Goal: Task Accomplishment & Management: Complete application form

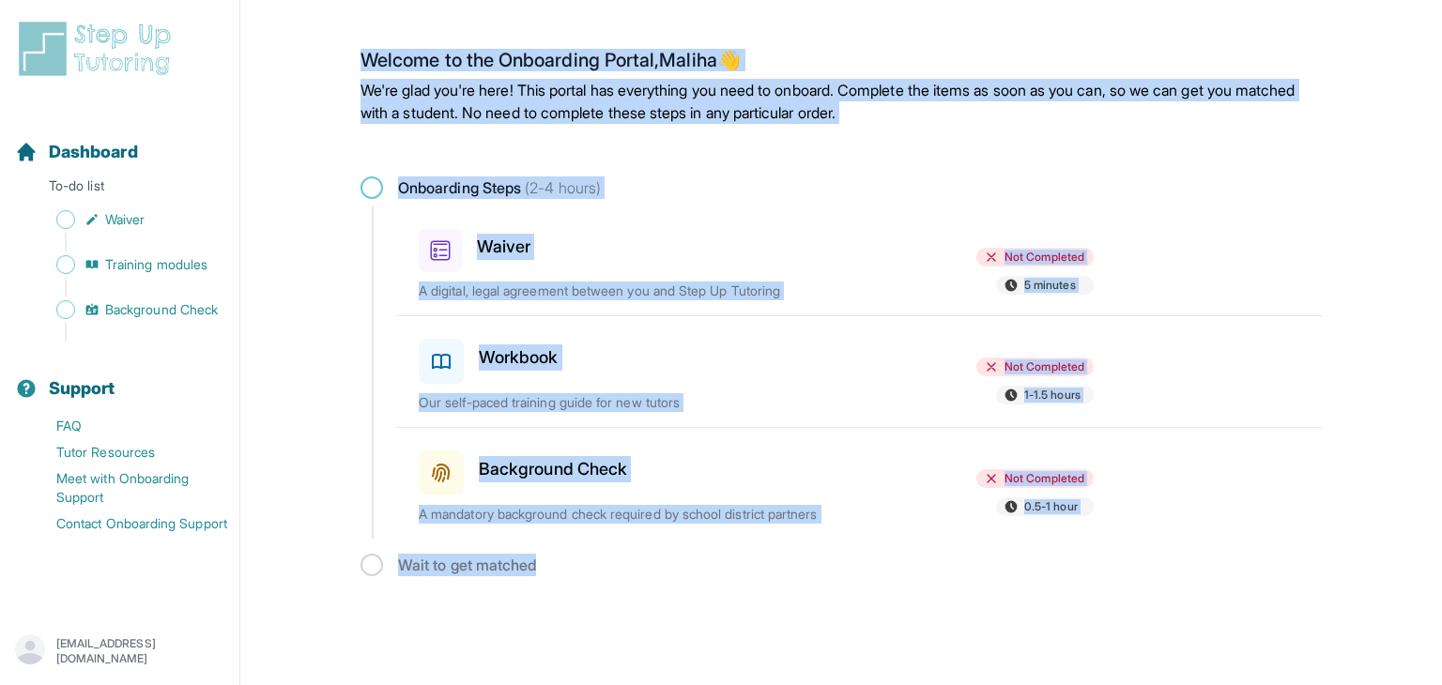
drag, startPoint x: 359, startPoint y: 56, endPoint x: 932, endPoint y: 662, distance: 834.1
click at [932, 603] on html "Open sidebar Dashboard To-do list Waiver Training modules Background Check Supp…" at bounding box center [721, 301] width 1442 height 603
copy main "Welcome to the Onboarding Portal, [PERSON_NAME] 👋 We're glad you're here! This …"
click at [751, 583] on main "Welcome to the Onboarding Portal, [PERSON_NAME] 👋 We're glad you're here! This …" at bounding box center [841, 313] width 961 height 580
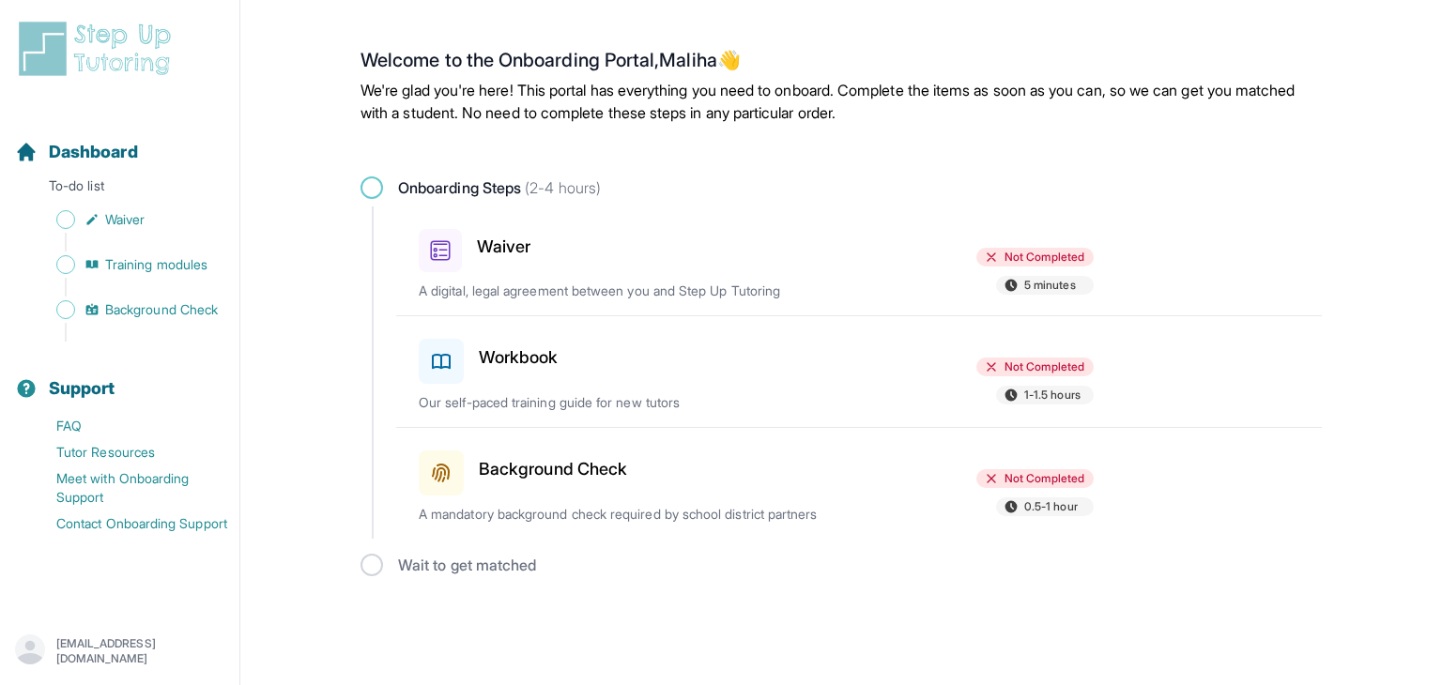
click at [1008, 256] on span "Not Completed" at bounding box center [1045, 257] width 80 height 15
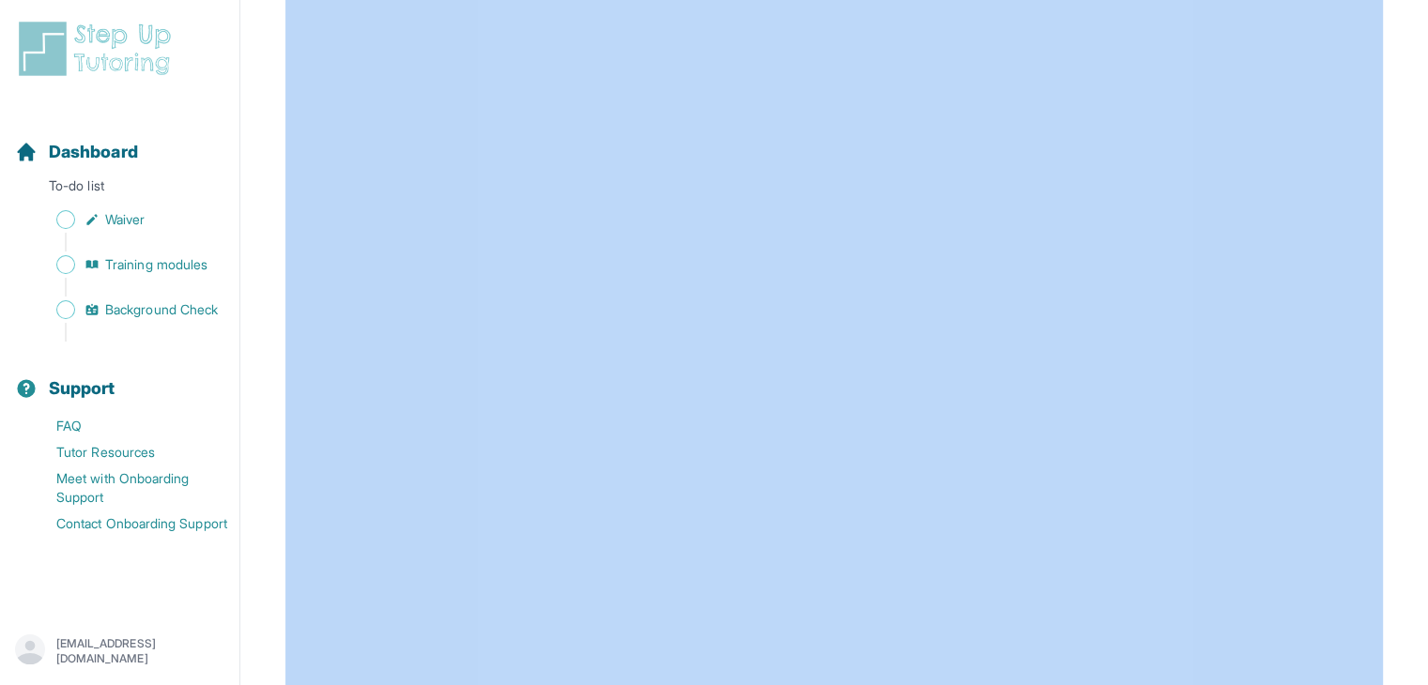
scroll to position [3318, 0]
drag, startPoint x: 790, startPoint y: 73, endPoint x: 1123, endPoint y: 681, distance: 692.4
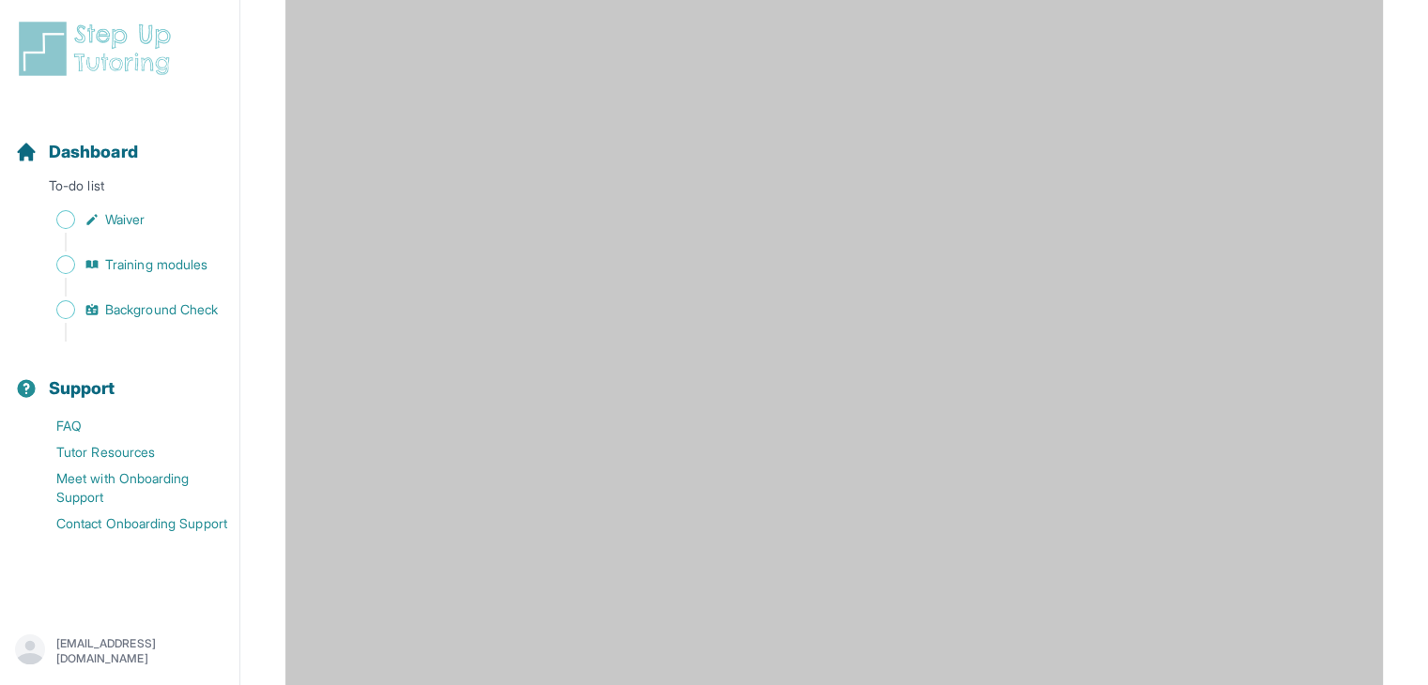
scroll to position [2417, 0]
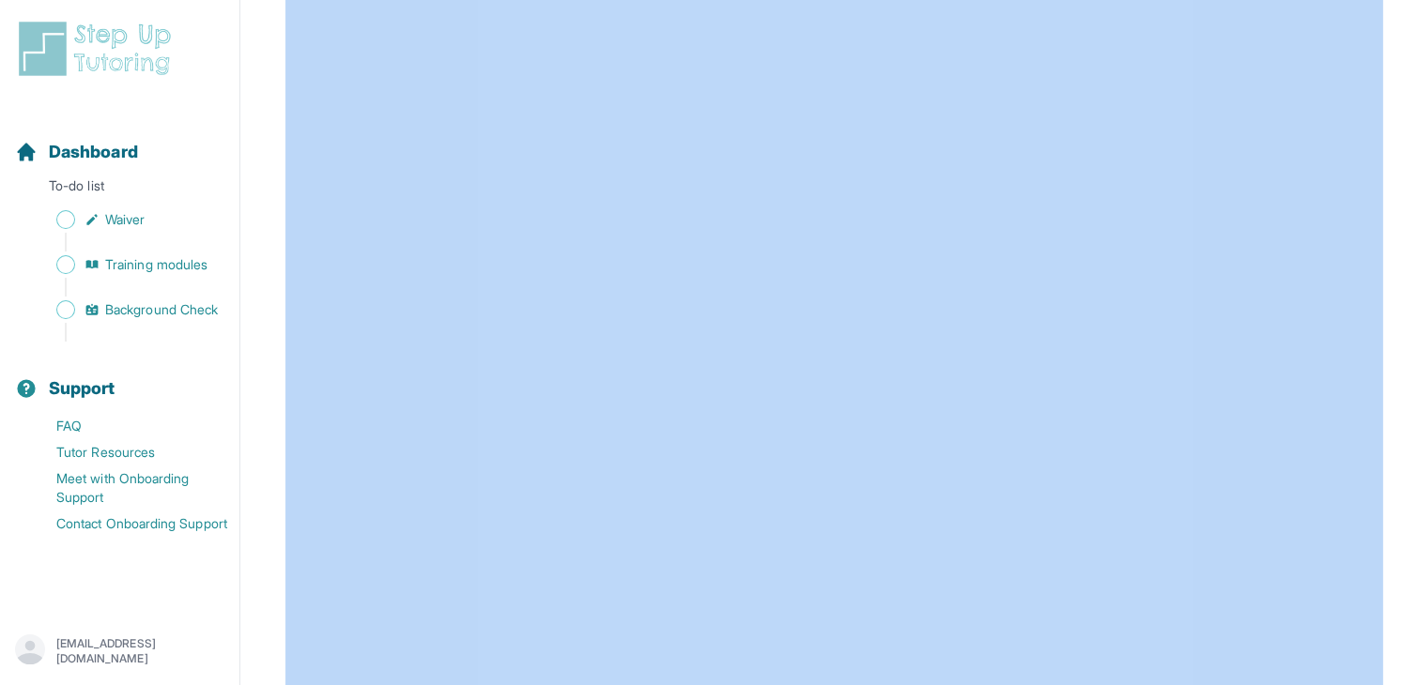
click at [143, 121] on button "Dashboard" at bounding box center [120, 141] width 224 height 64
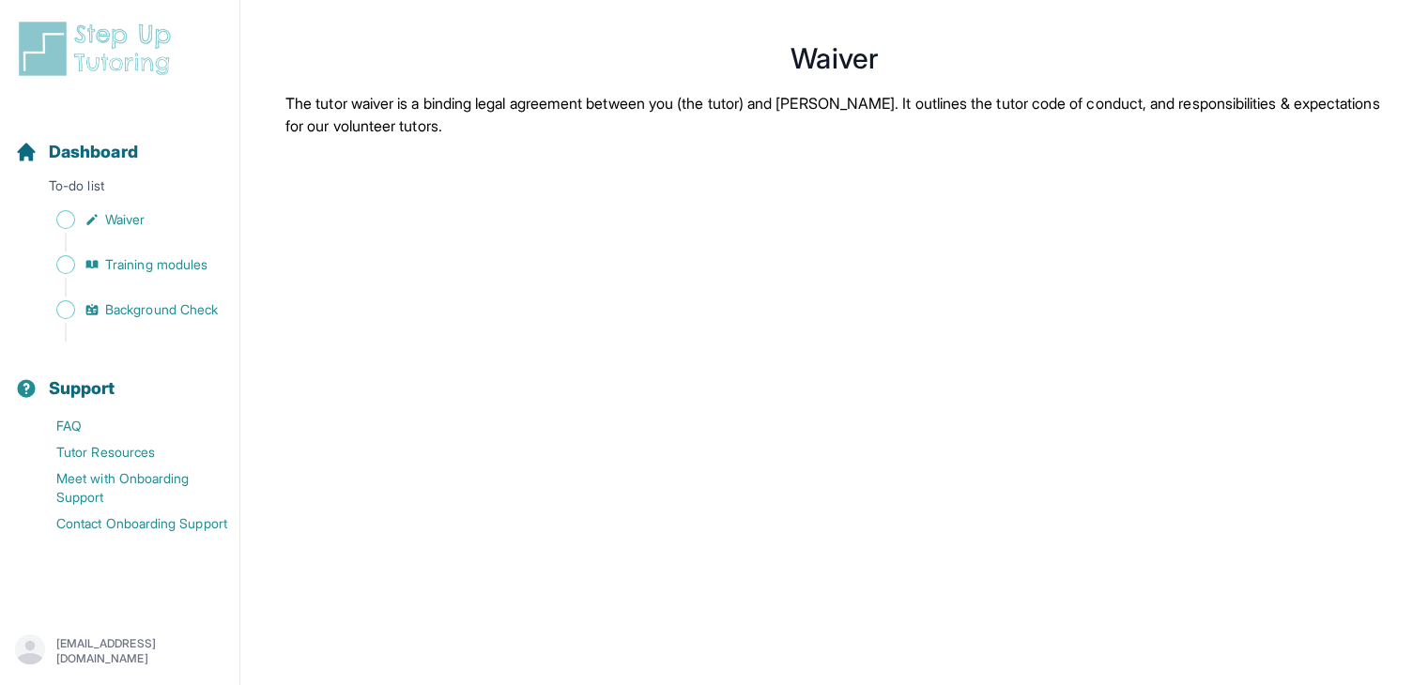
scroll to position [0, 0]
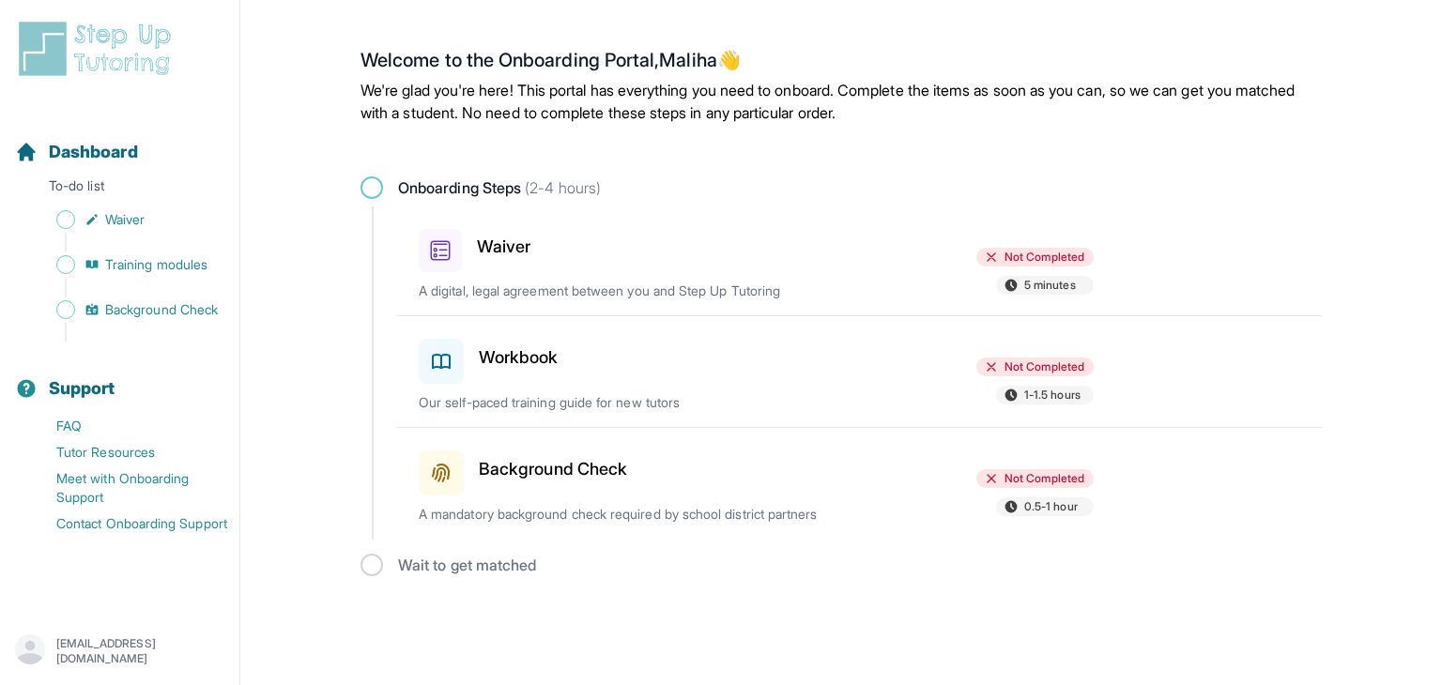
click at [843, 407] on p "Our self-paced training guide for new tutors" at bounding box center [638, 402] width 439 height 19
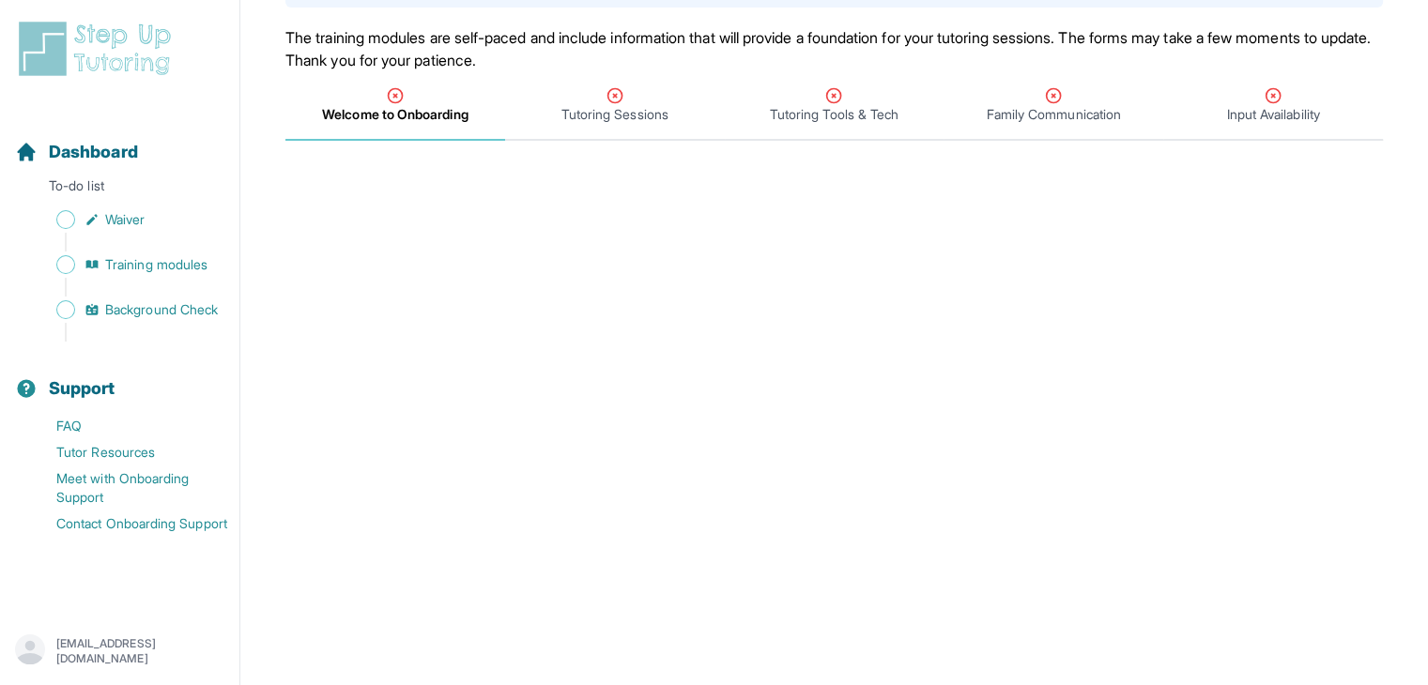
scroll to position [176, 0]
click at [606, 99] on icon "Tabs" at bounding box center [615, 92] width 19 height 19
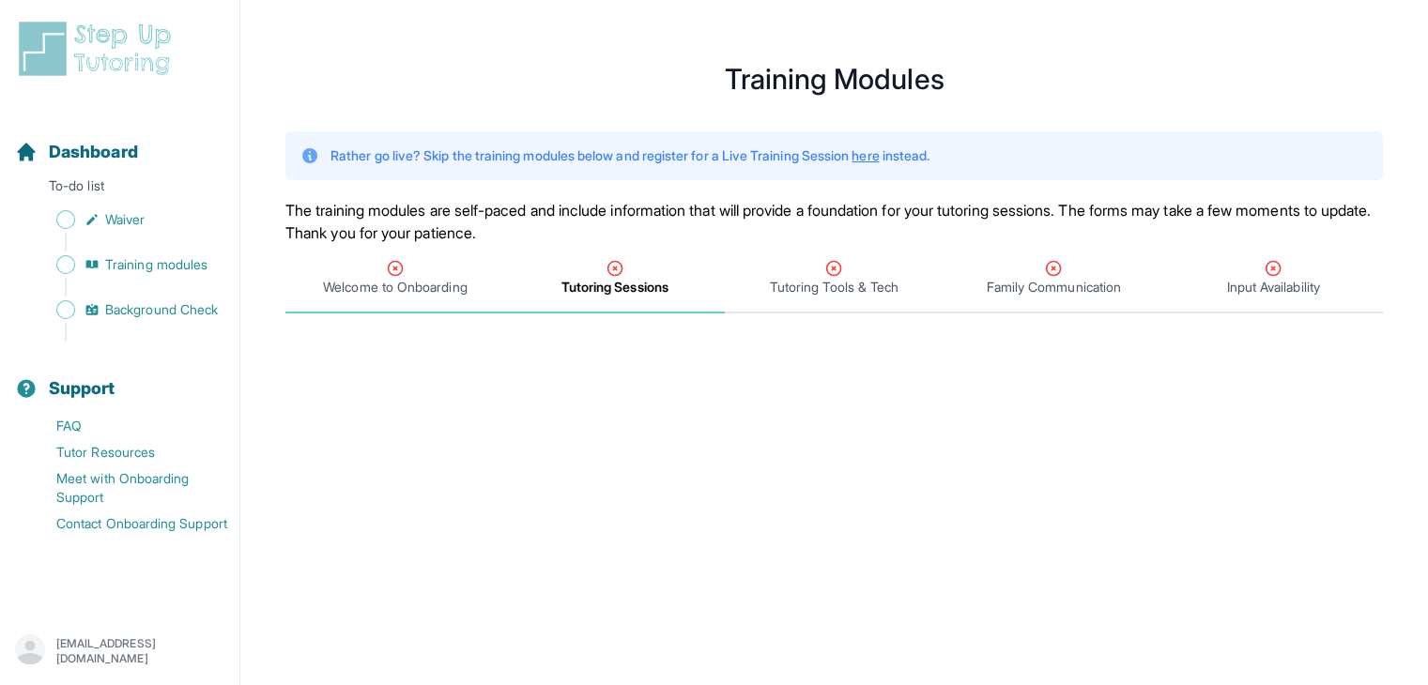
click at [370, 283] on span "Welcome to Onboarding" at bounding box center [395, 287] width 144 height 19
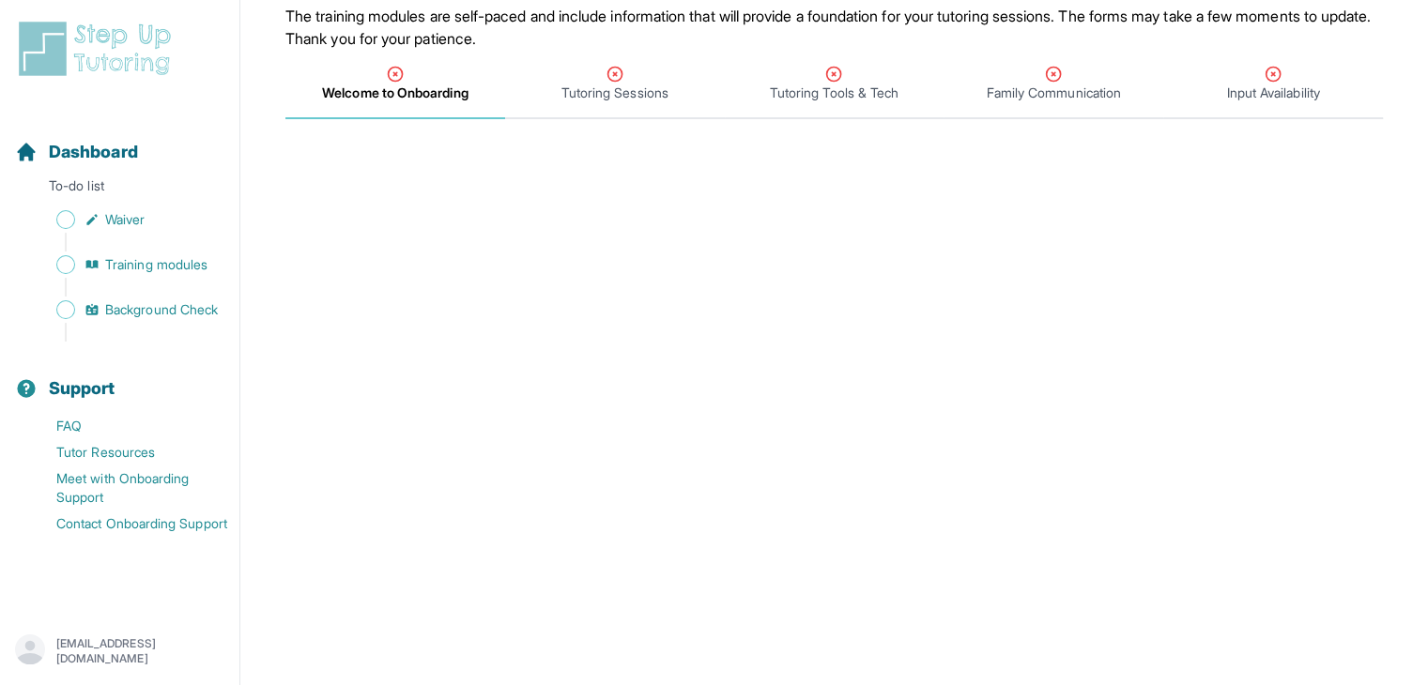
scroll to position [192, 0]
click at [836, 90] on span "Tutoring Tools & Tech" at bounding box center [834, 95] width 129 height 19
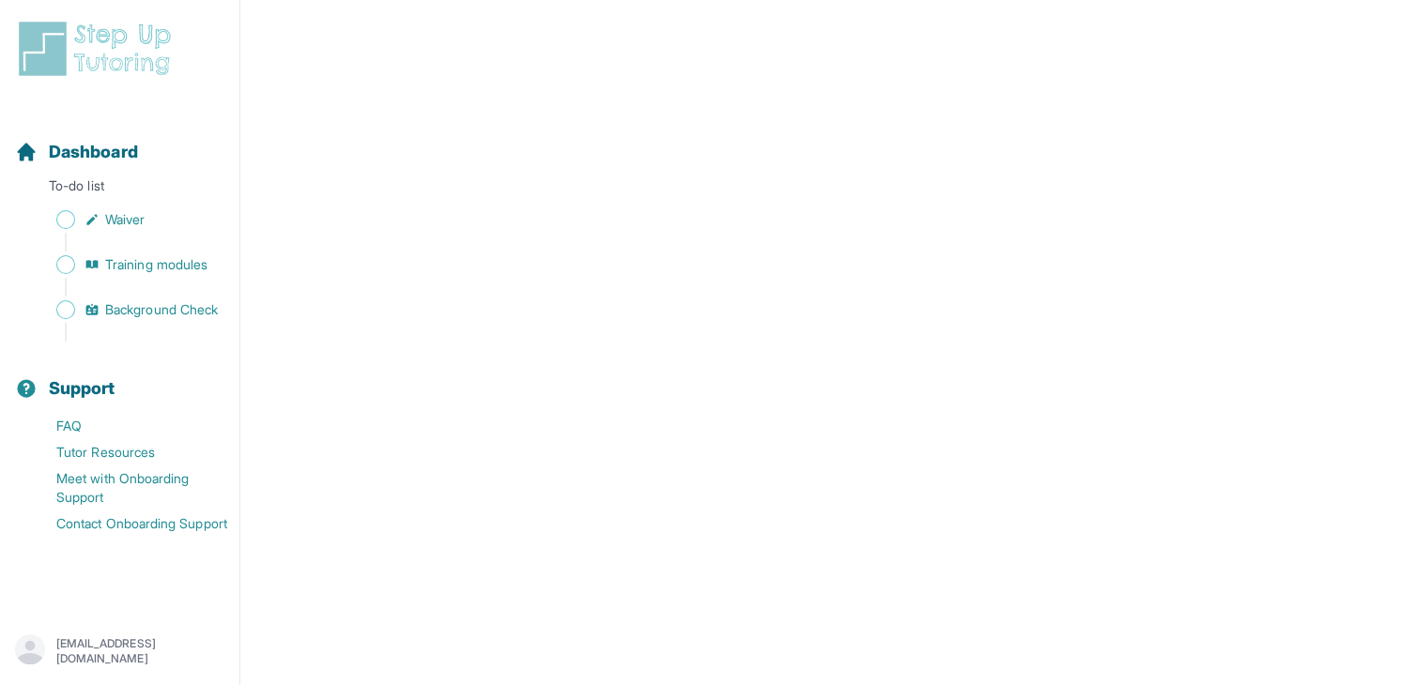
scroll to position [0, 0]
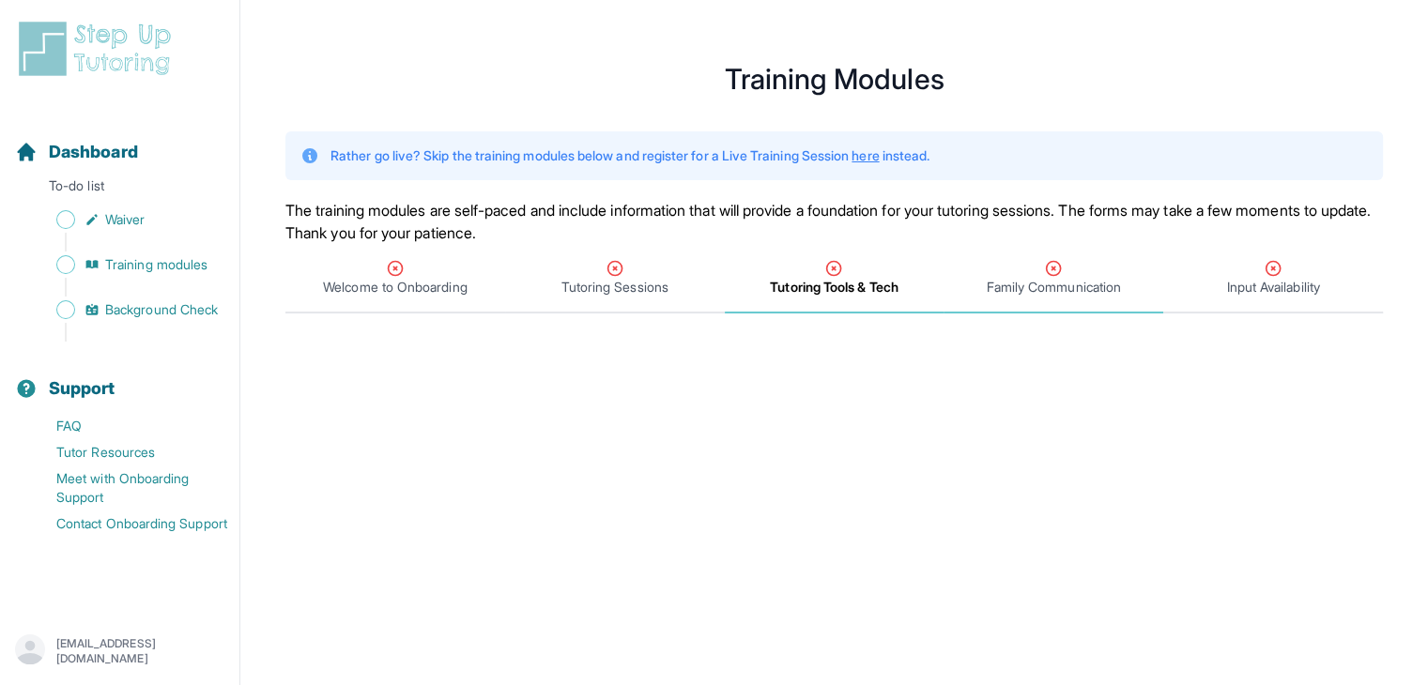
click at [1055, 282] on span "Family Communication" at bounding box center [1054, 287] width 134 height 19
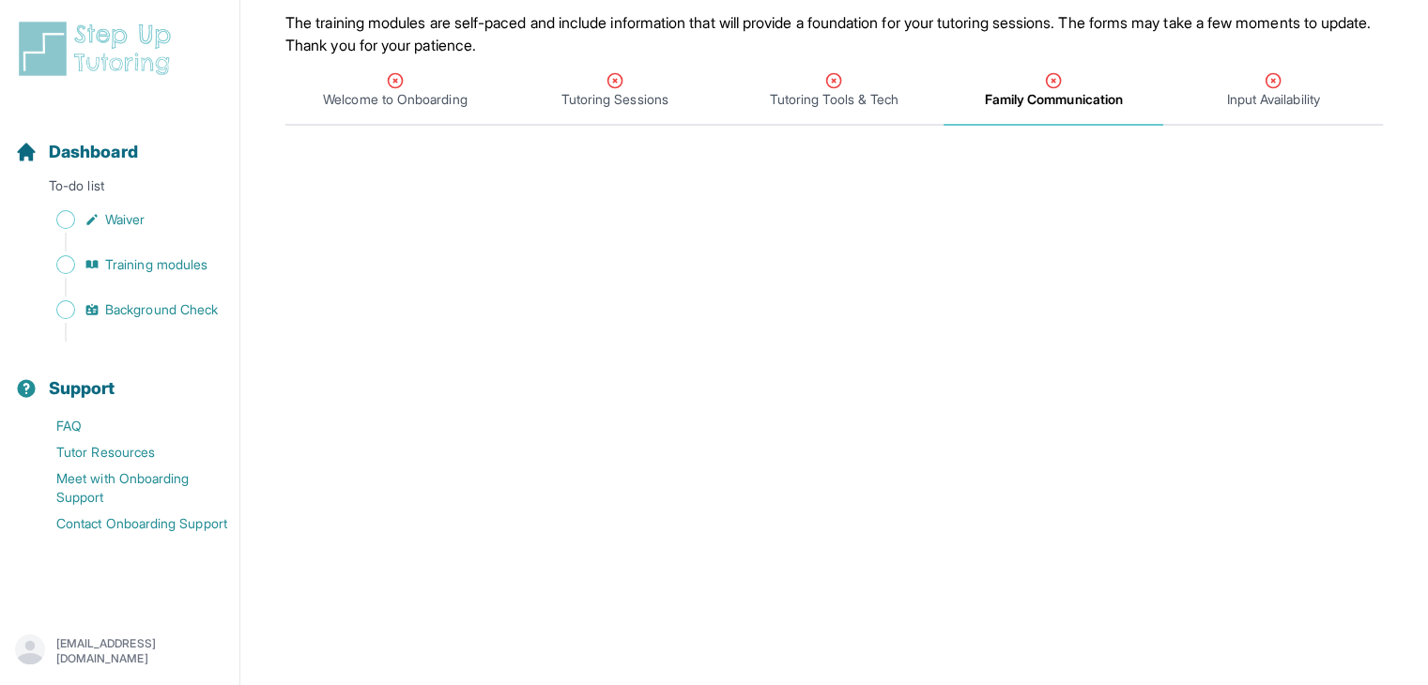
scroll to position [190, 0]
click at [1265, 92] on span "Input Availability" at bounding box center [1272, 97] width 93 height 19
click at [1265, 92] on span "Input Availability" at bounding box center [1273, 97] width 100 height 19
click at [1065, 95] on span "Family Communication" at bounding box center [1054, 97] width 134 height 19
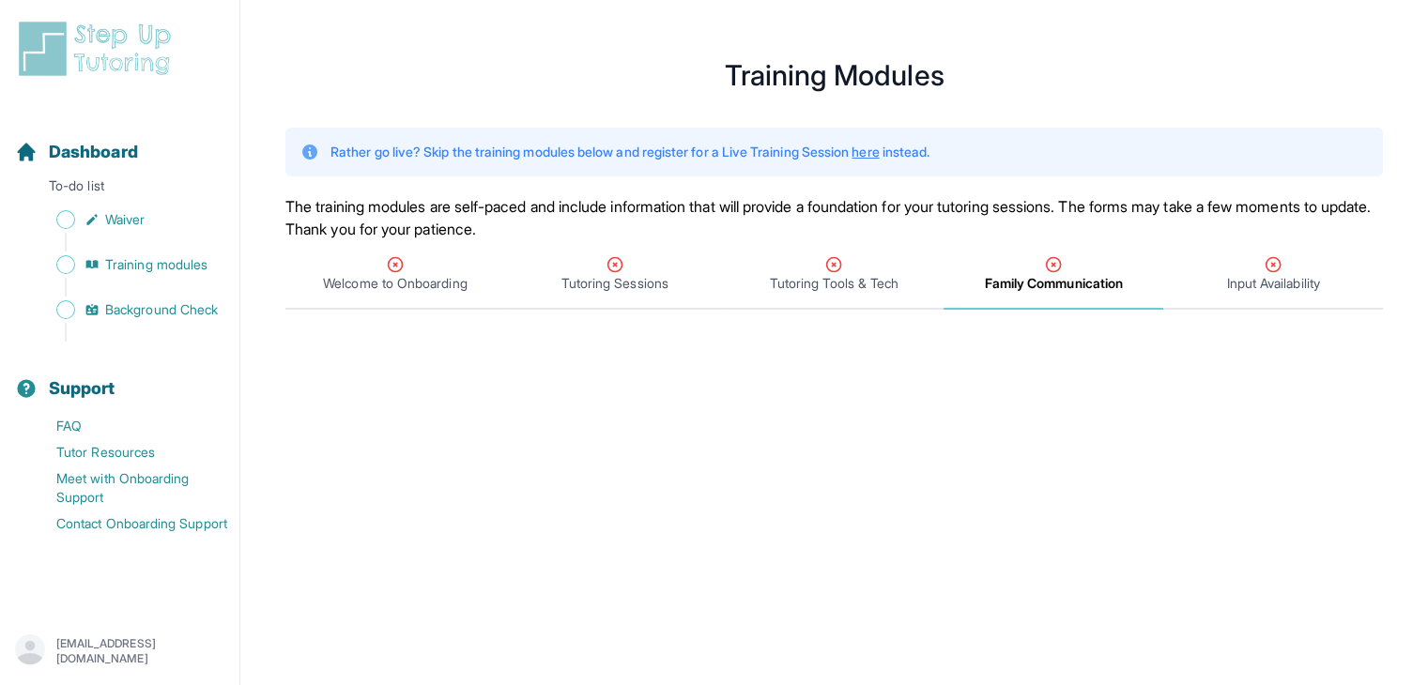
scroll to position [4, 0]
click at [1265, 285] on span "Input Availability" at bounding box center [1272, 283] width 93 height 19
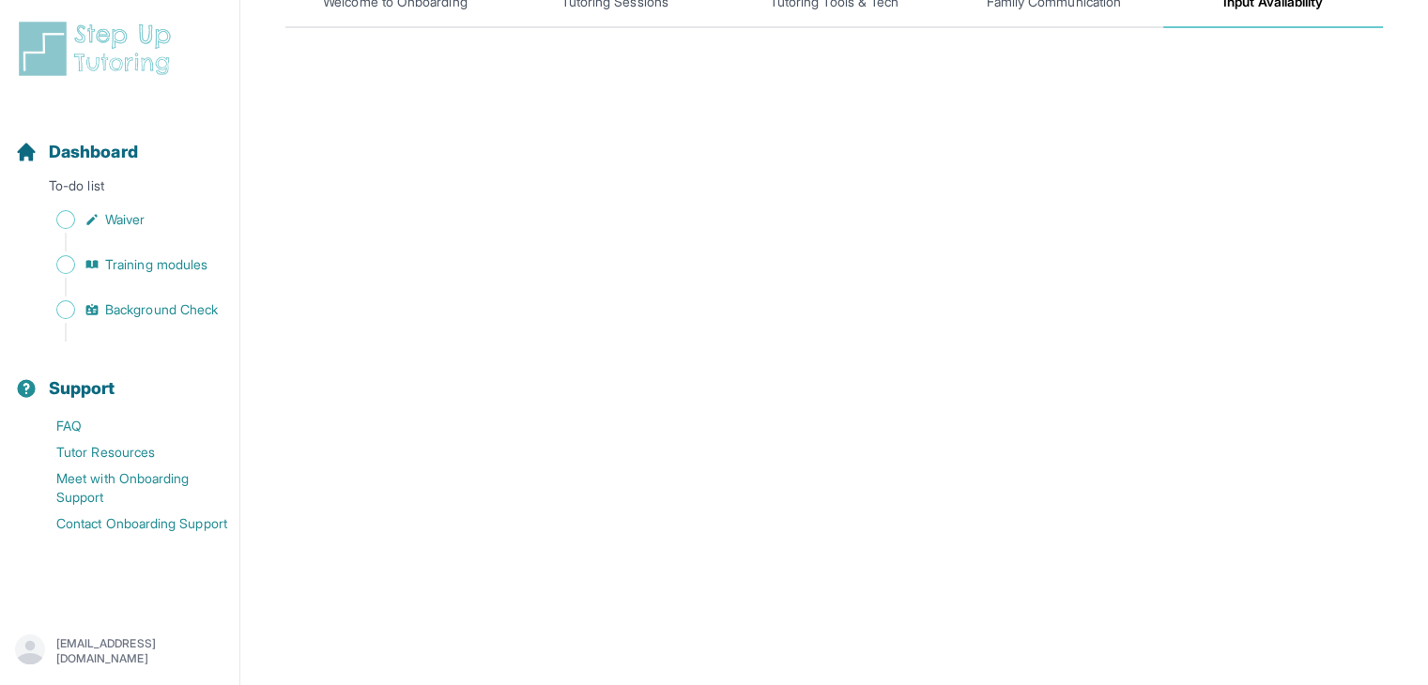
scroll to position [285, 0]
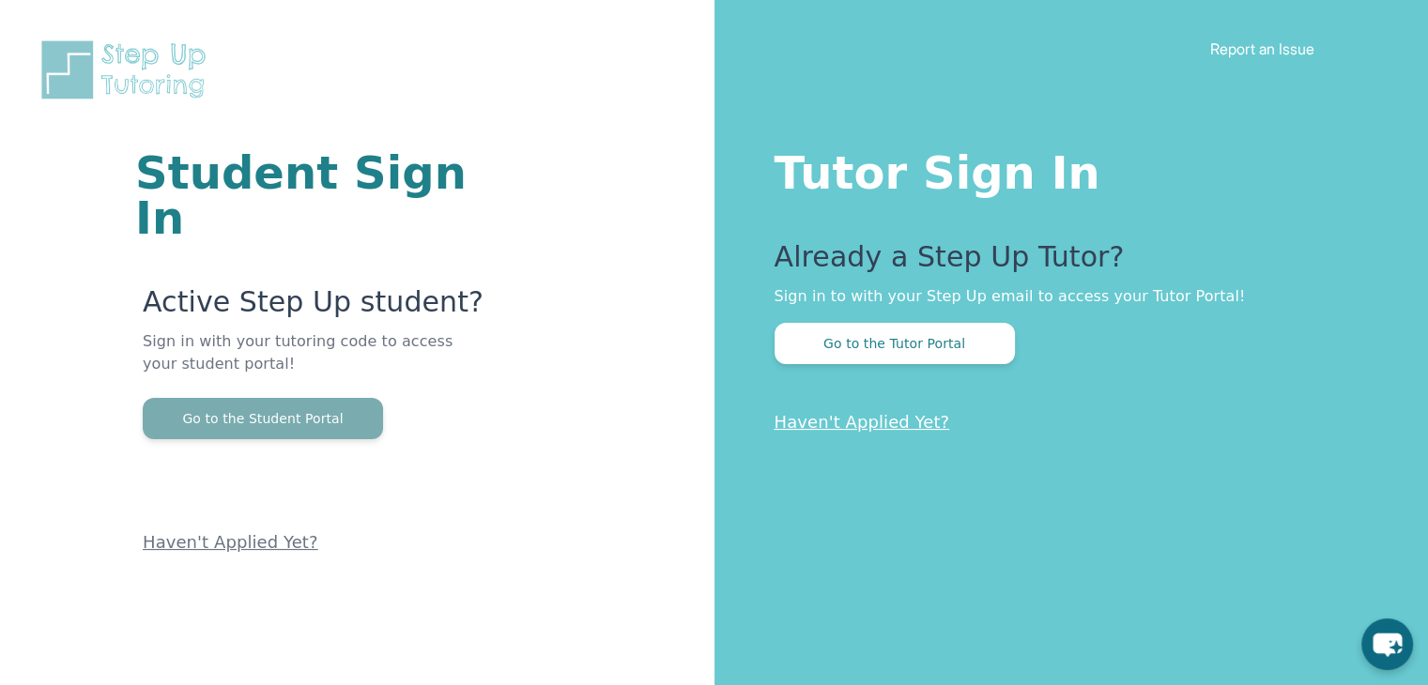
click at [243, 398] on button "Go to the Student Portal" at bounding box center [263, 418] width 240 height 41
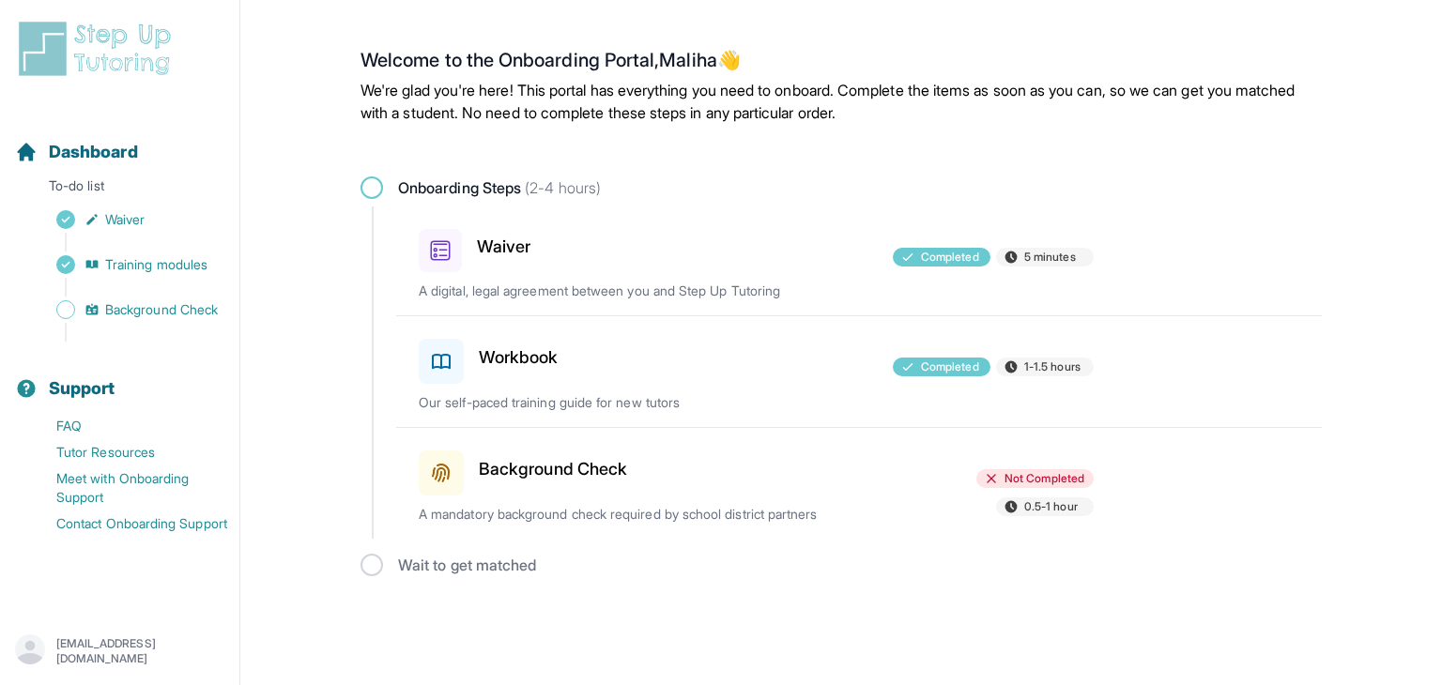
click at [1047, 474] on span "Not Completed" at bounding box center [1045, 478] width 80 height 15
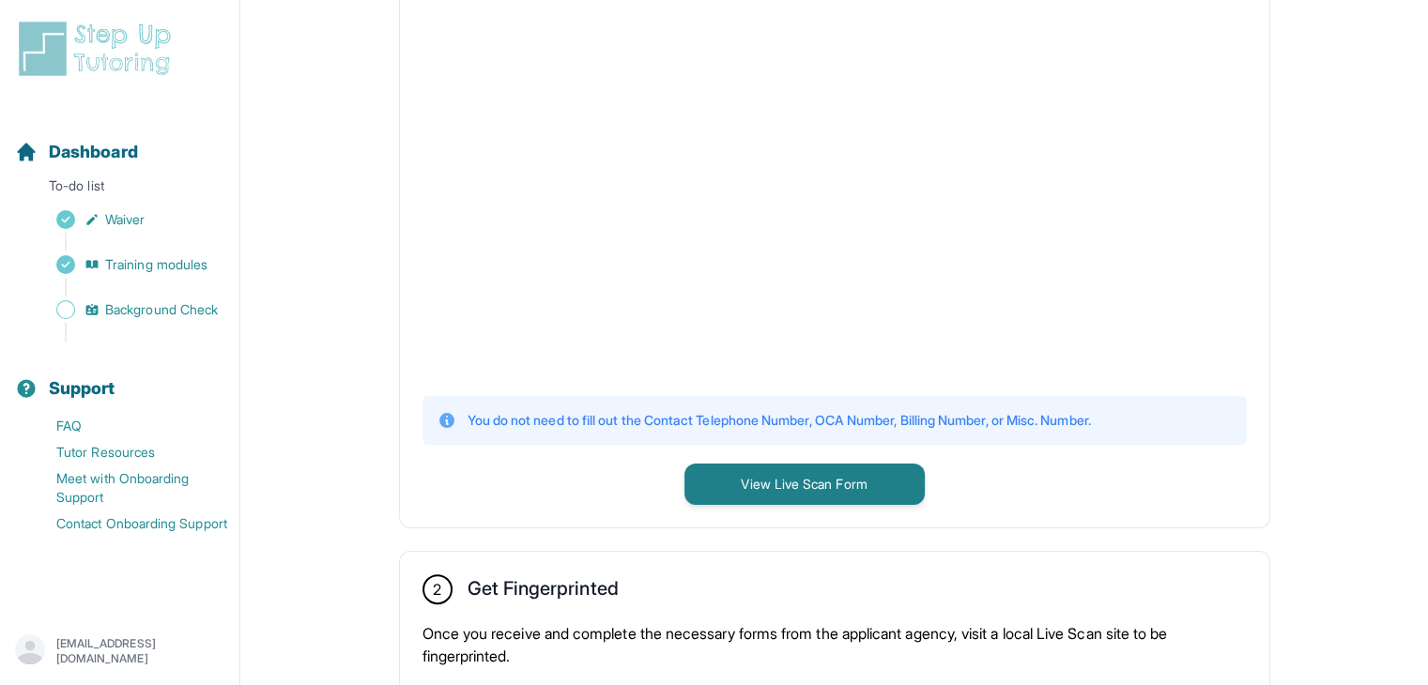
scroll to position [513, 0]
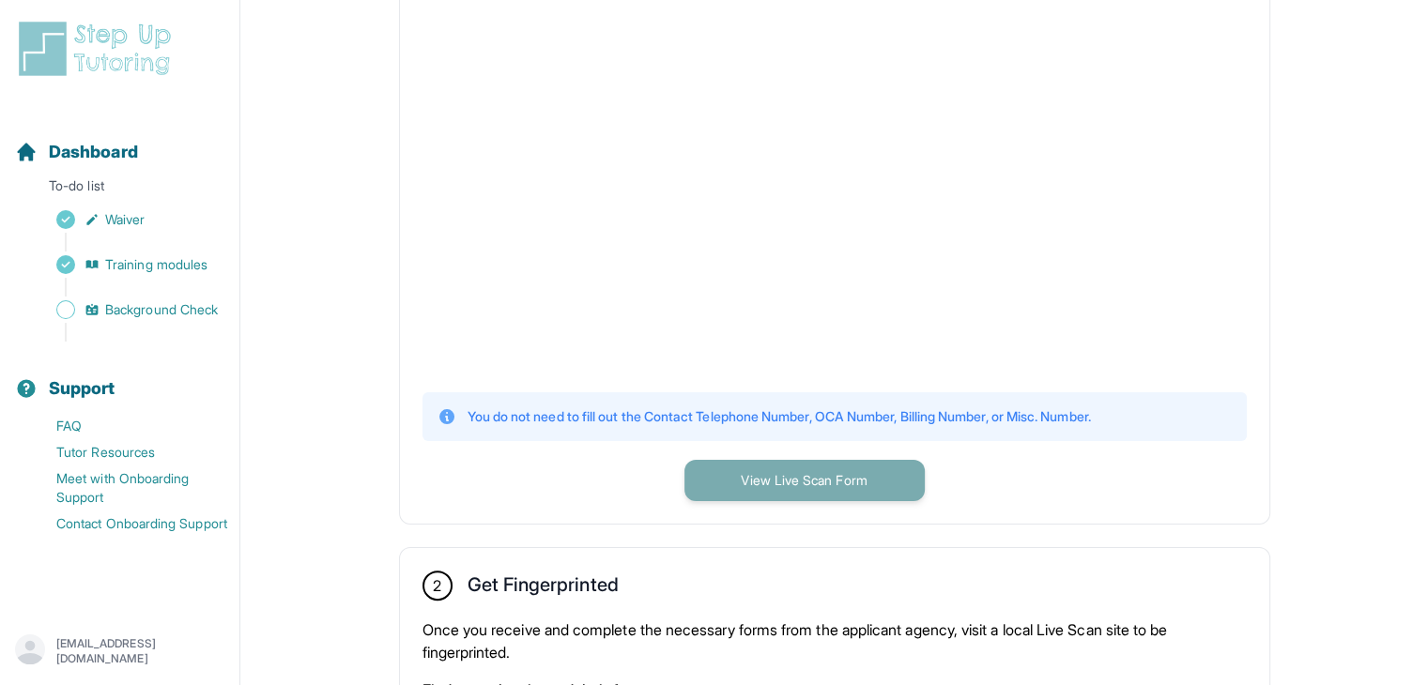
click at [830, 484] on button "View Live Scan Form" at bounding box center [804, 480] width 240 height 41
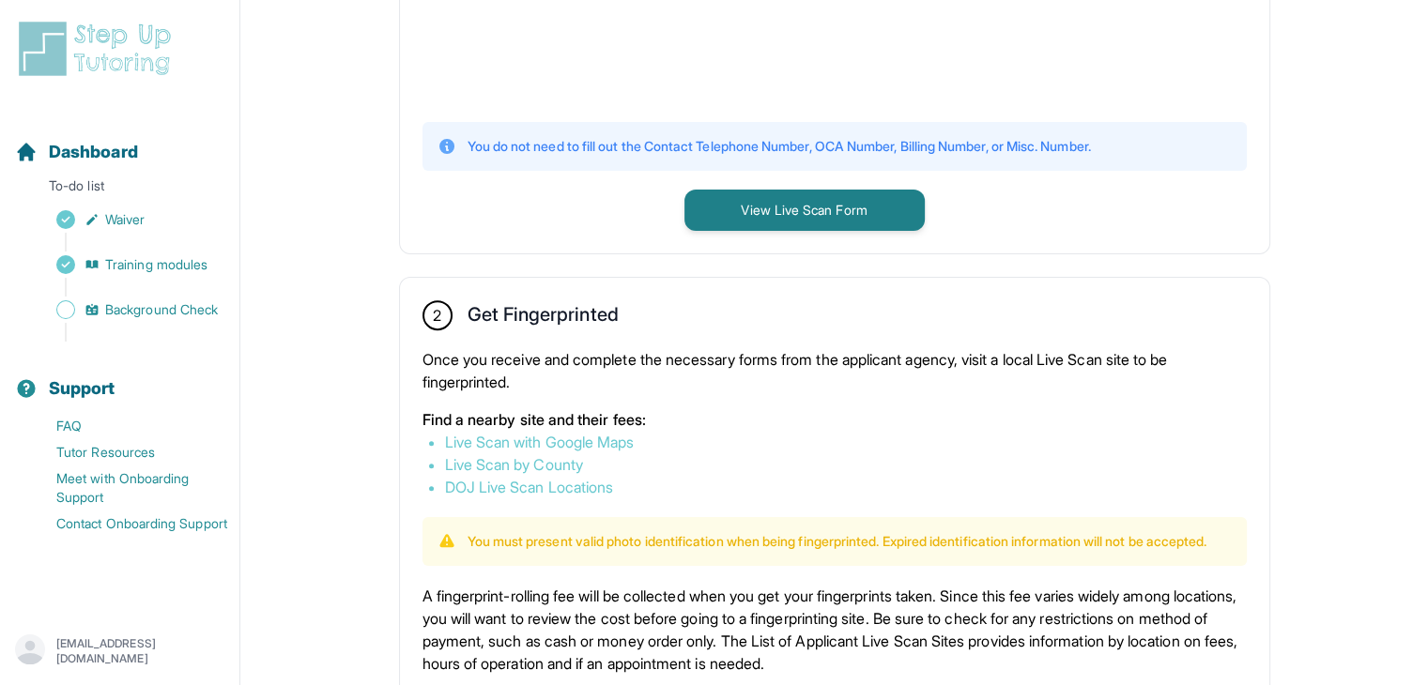
scroll to position [781, 0]
click at [531, 439] on link "Live Scan with Google Maps" at bounding box center [540, 444] width 190 height 19
click at [532, 487] on link "DOJ Live Scan Locations" at bounding box center [529, 489] width 169 height 19
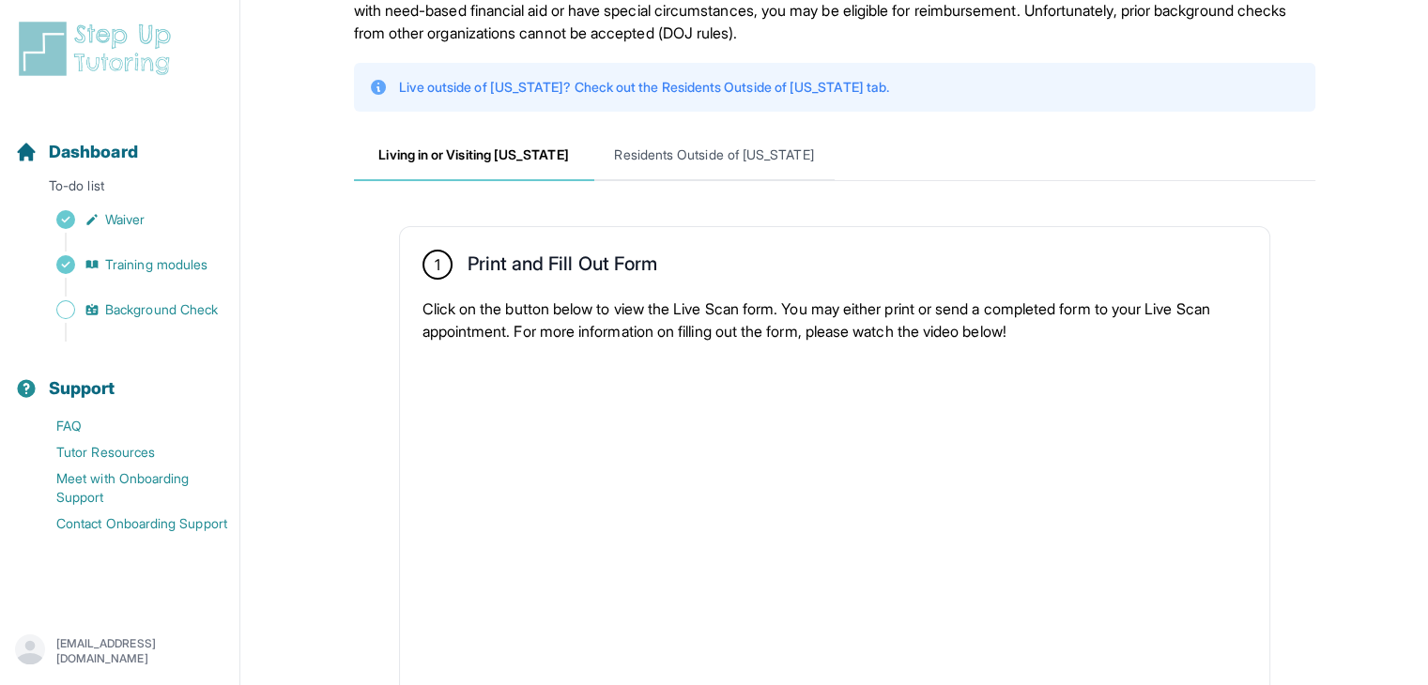
scroll to position [0, 0]
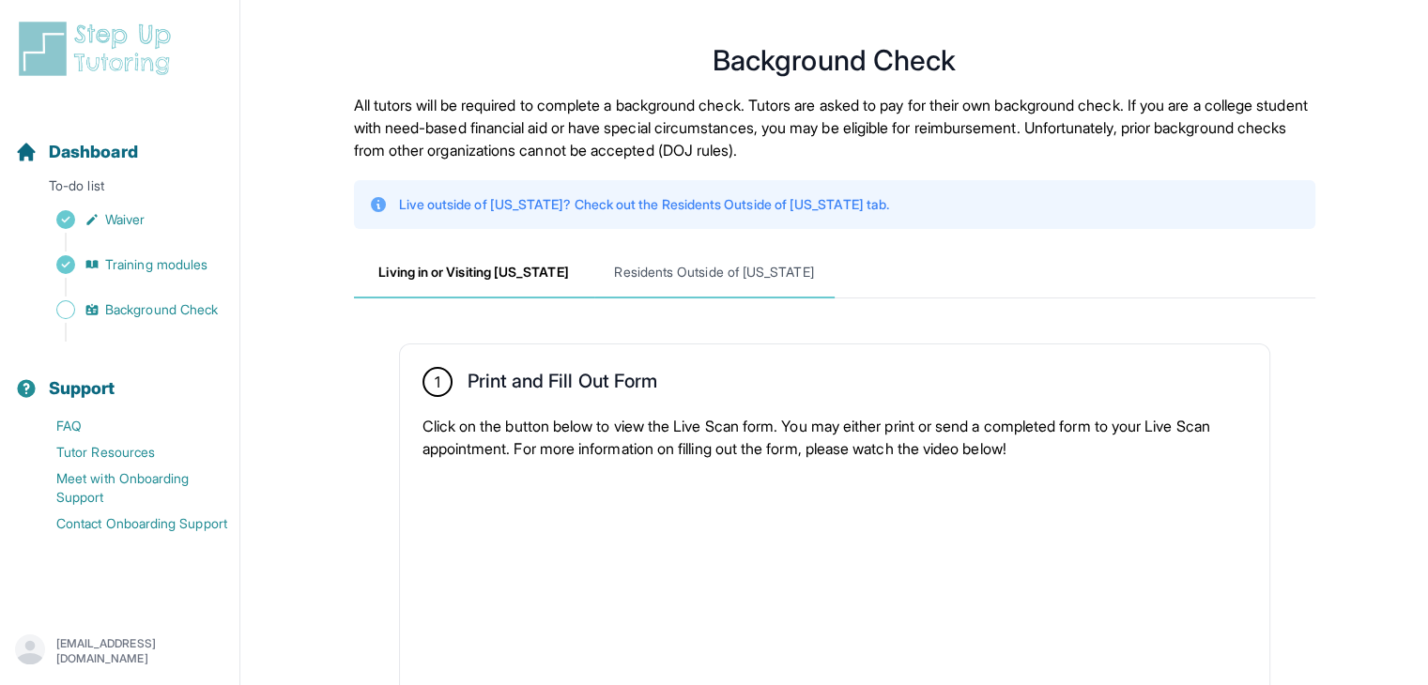
click at [714, 272] on span "Residents Outside of California" at bounding box center [714, 273] width 240 height 51
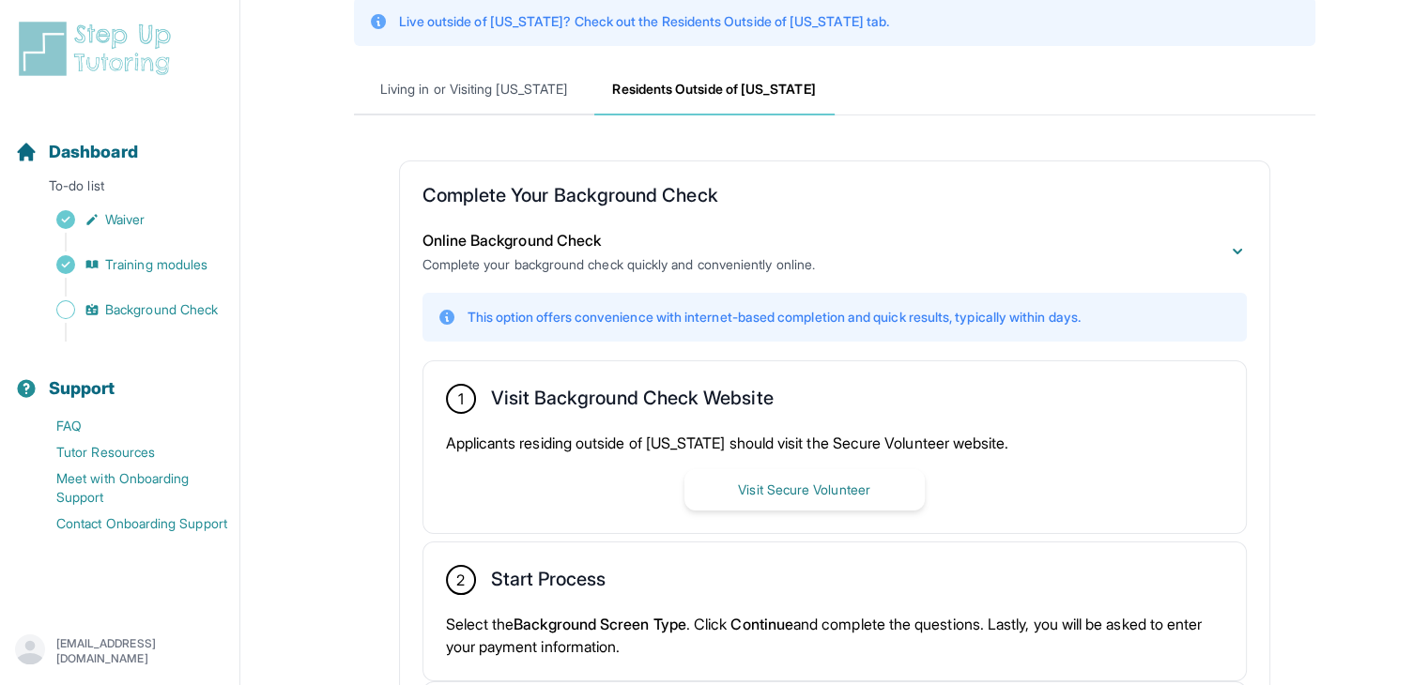
scroll to position [184, 0]
click at [511, 236] on span "Online Background Check" at bounding box center [511, 239] width 179 height 19
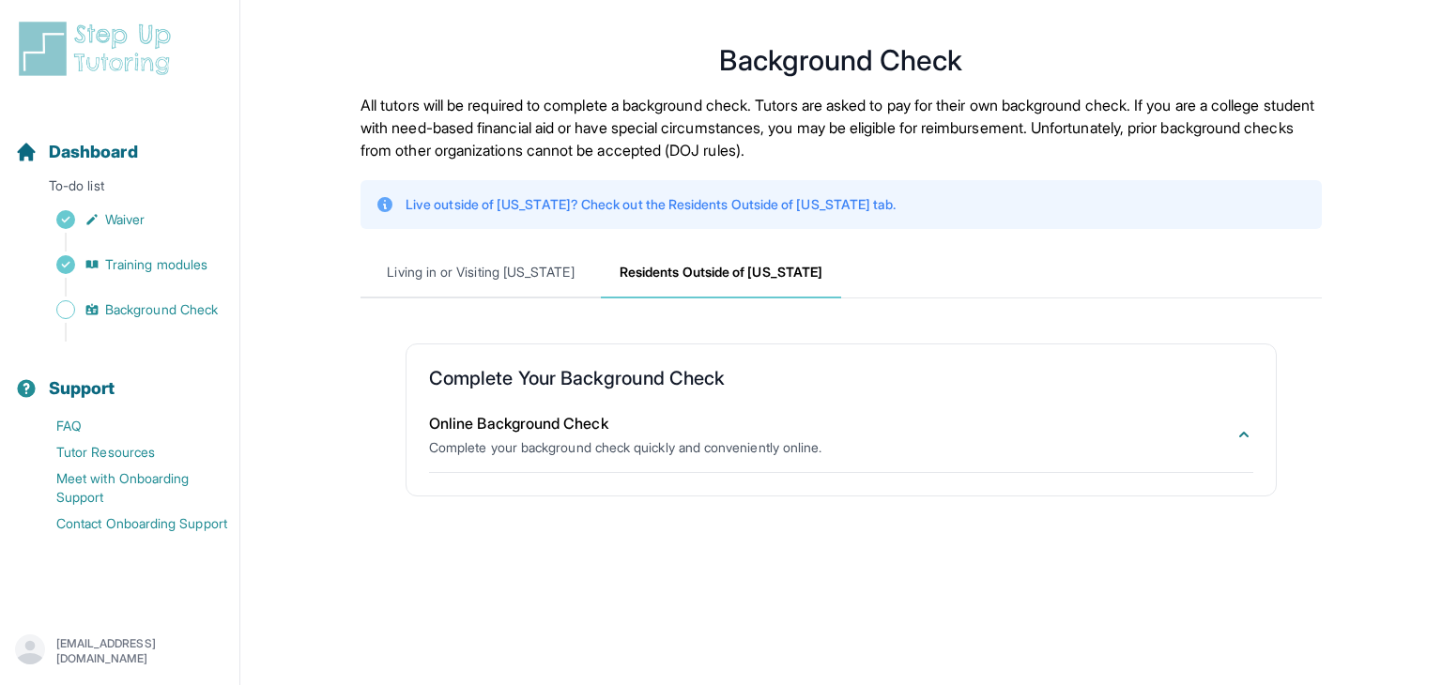
click at [534, 425] on span "Online Background Check" at bounding box center [518, 423] width 179 height 19
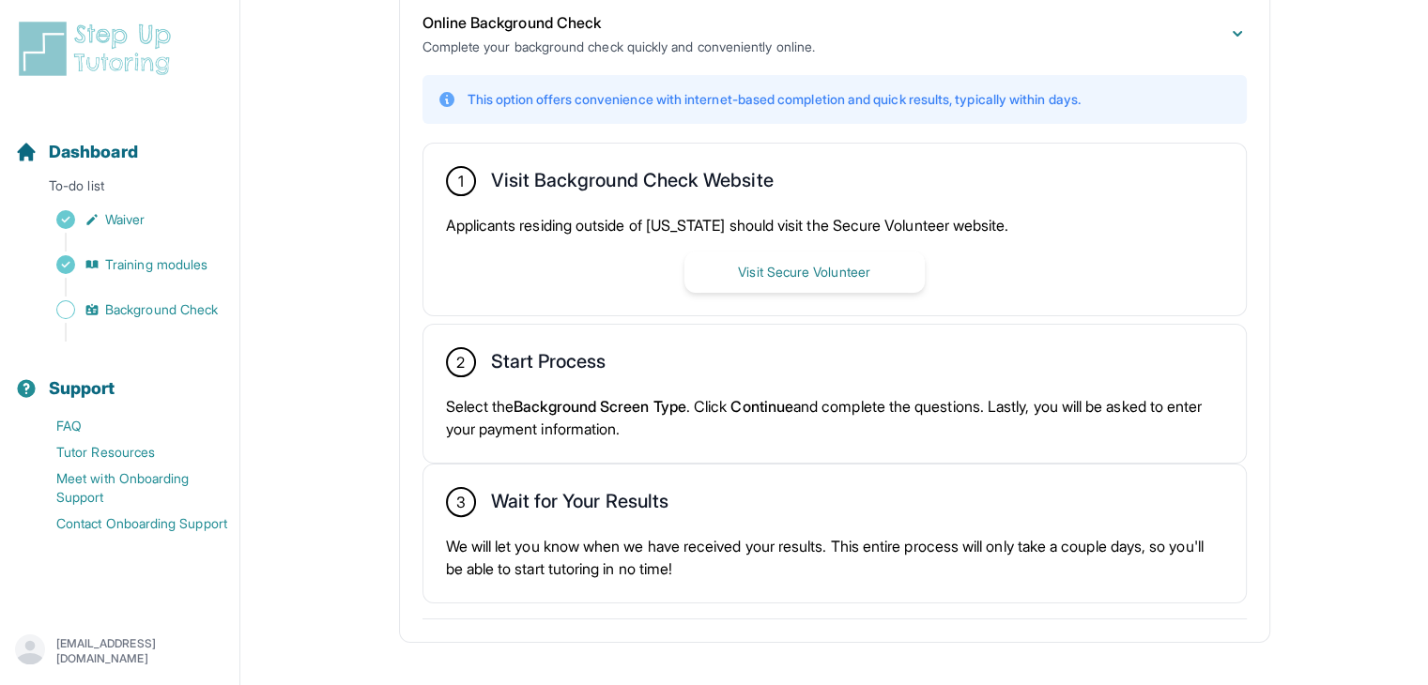
scroll to position [426, 0]
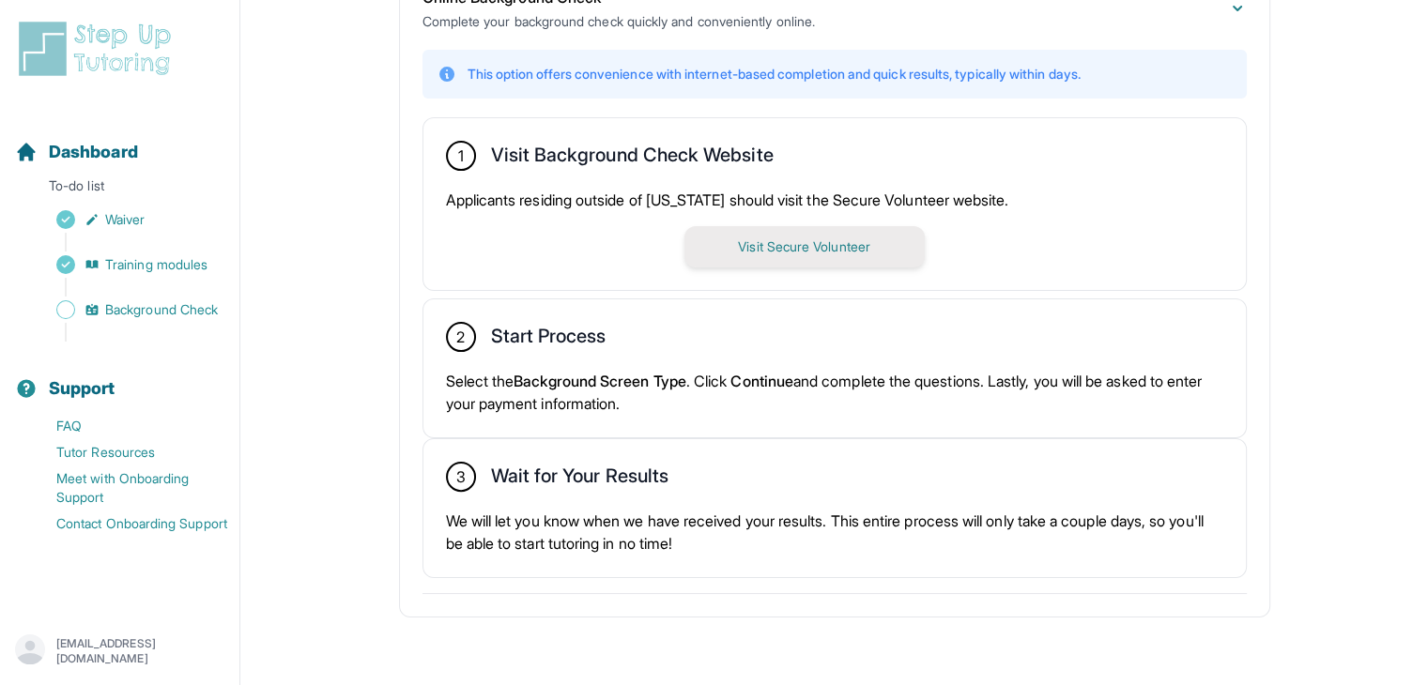
click at [758, 241] on button "Visit Secure Volunteer" at bounding box center [804, 246] width 240 height 41
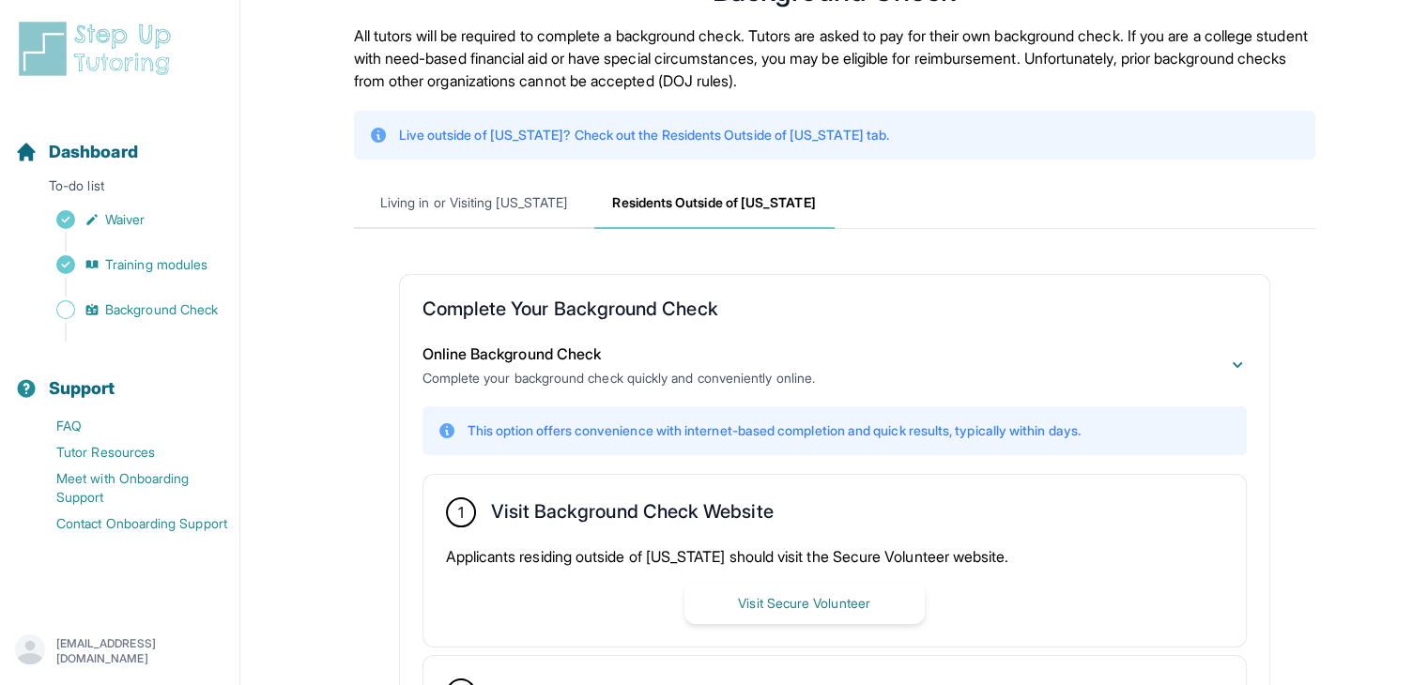
scroll to position [0, 0]
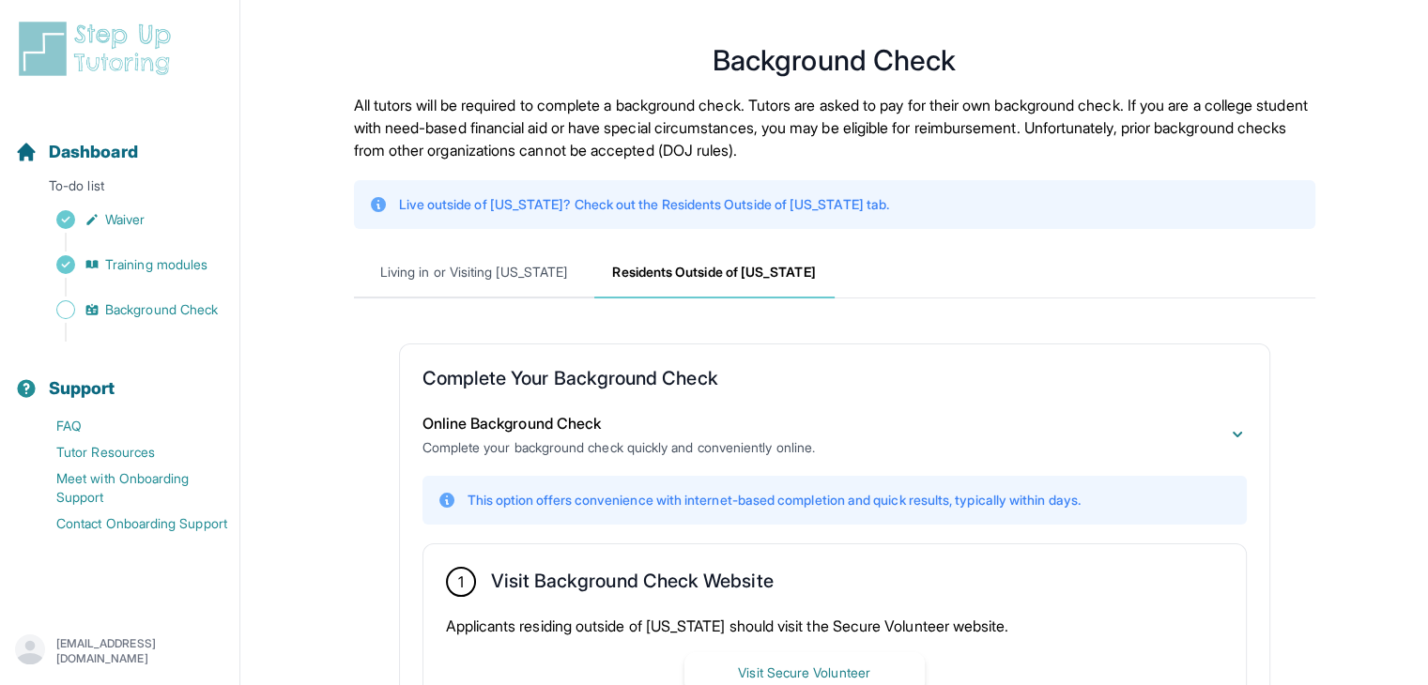
click at [729, 279] on span "Residents Outside of California" at bounding box center [714, 273] width 240 height 51
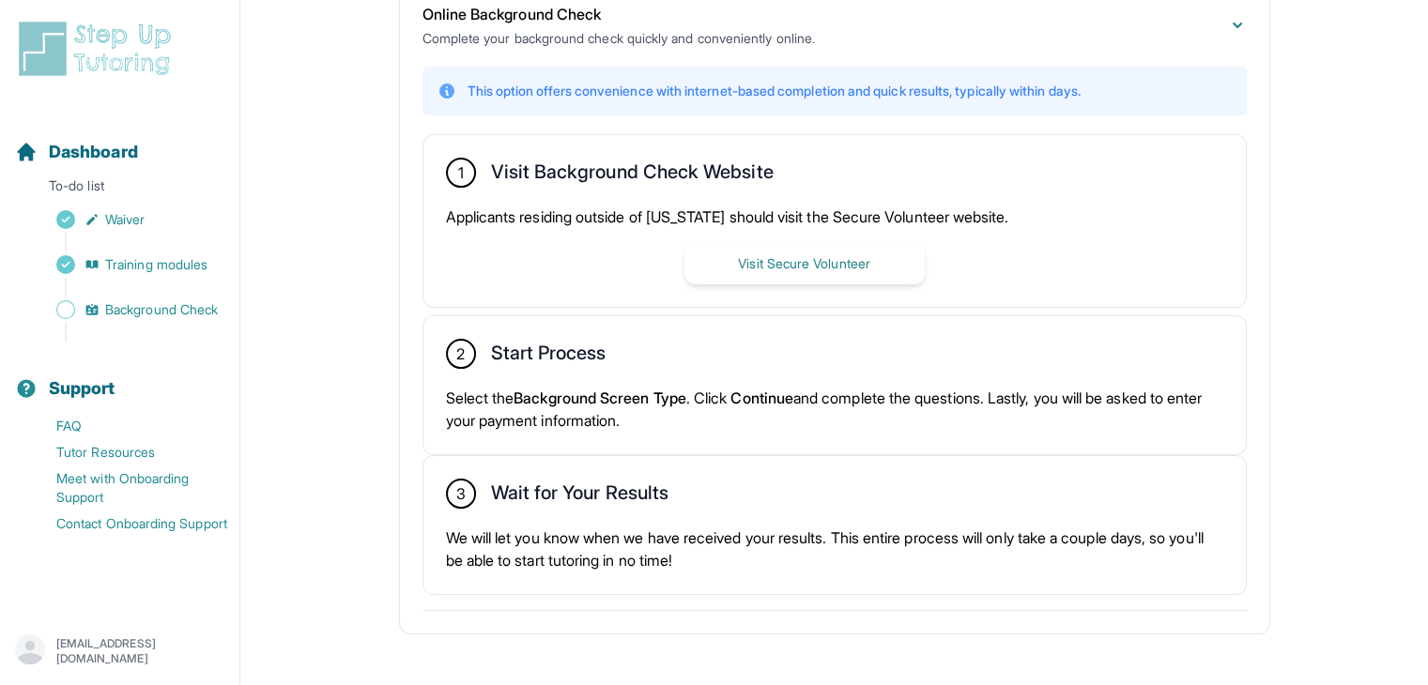
scroll to position [426, 0]
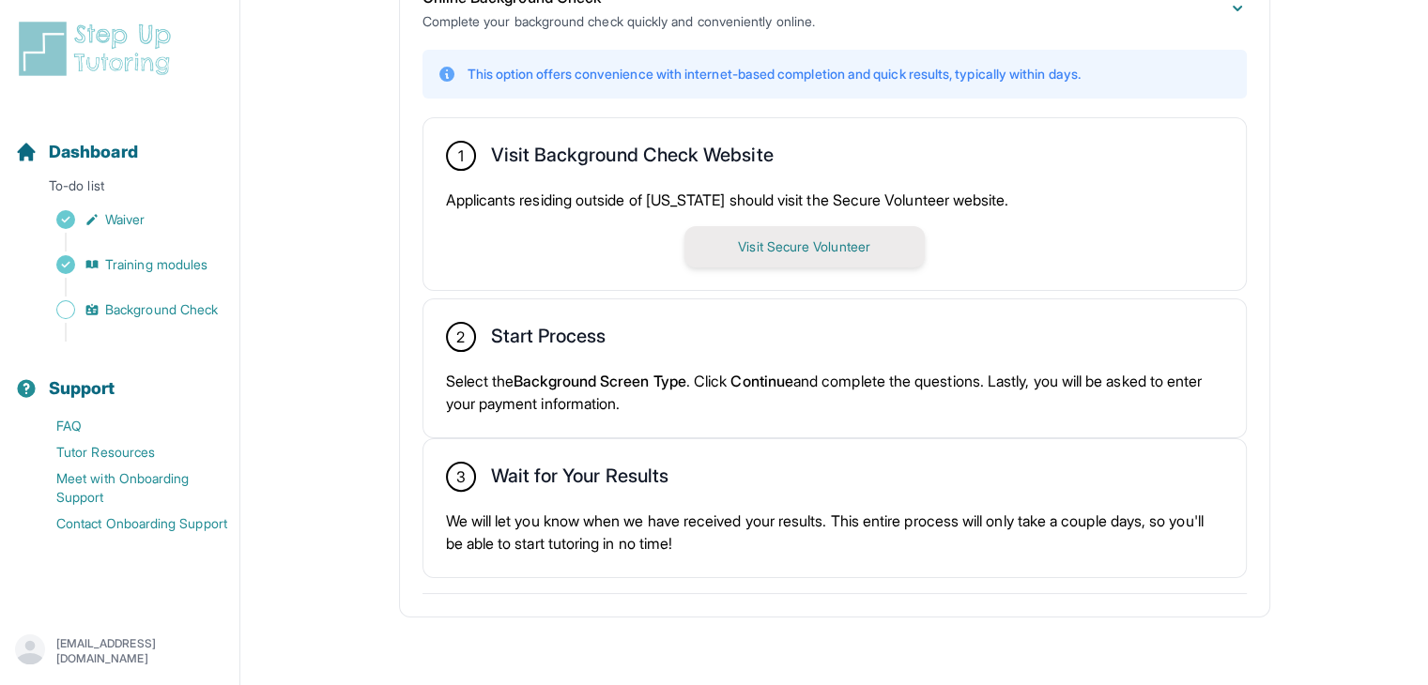
click at [813, 234] on button "Visit Secure Volunteer" at bounding box center [804, 246] width 240 height 41
click at [147, 313] on span "Background Check" at bounding box center [161, 309] width 113 height 19
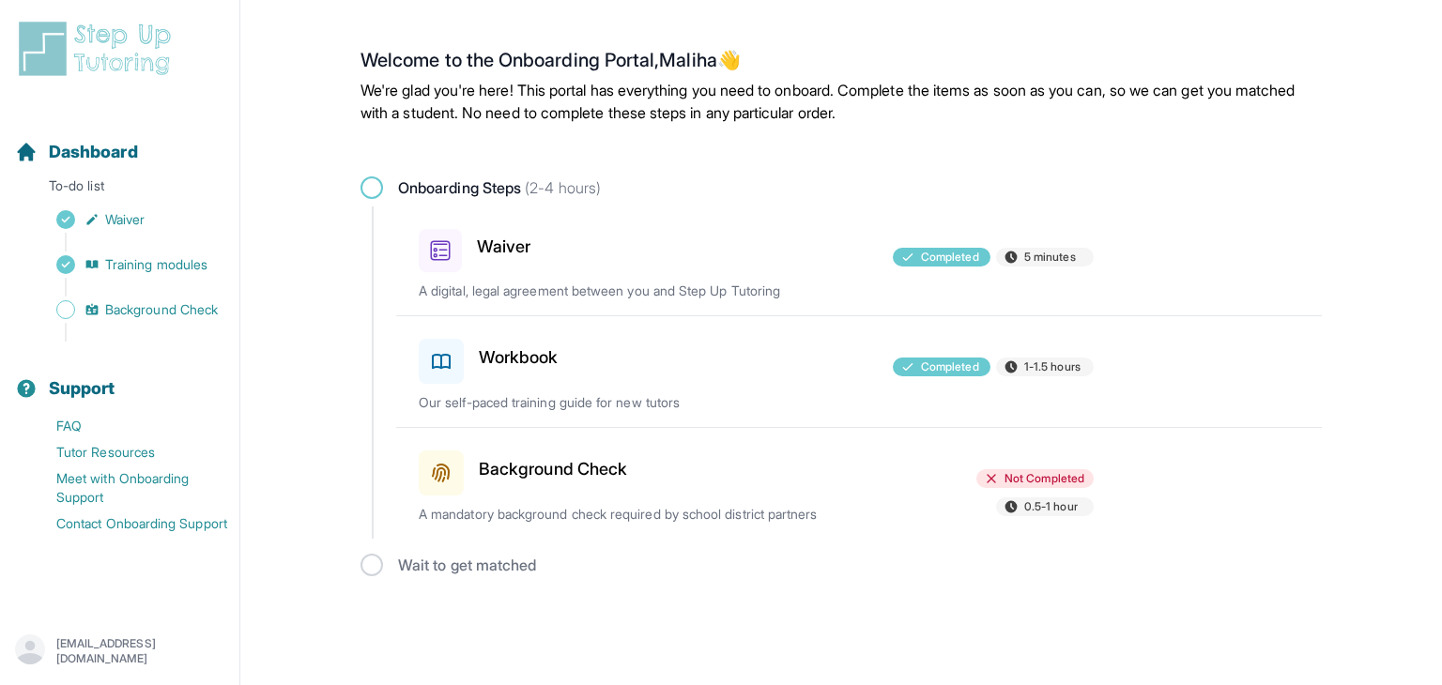
click at [771, 518] on p "A mandatory background check required by school district partners" at bounding box center [638, 514] width 439 height 19
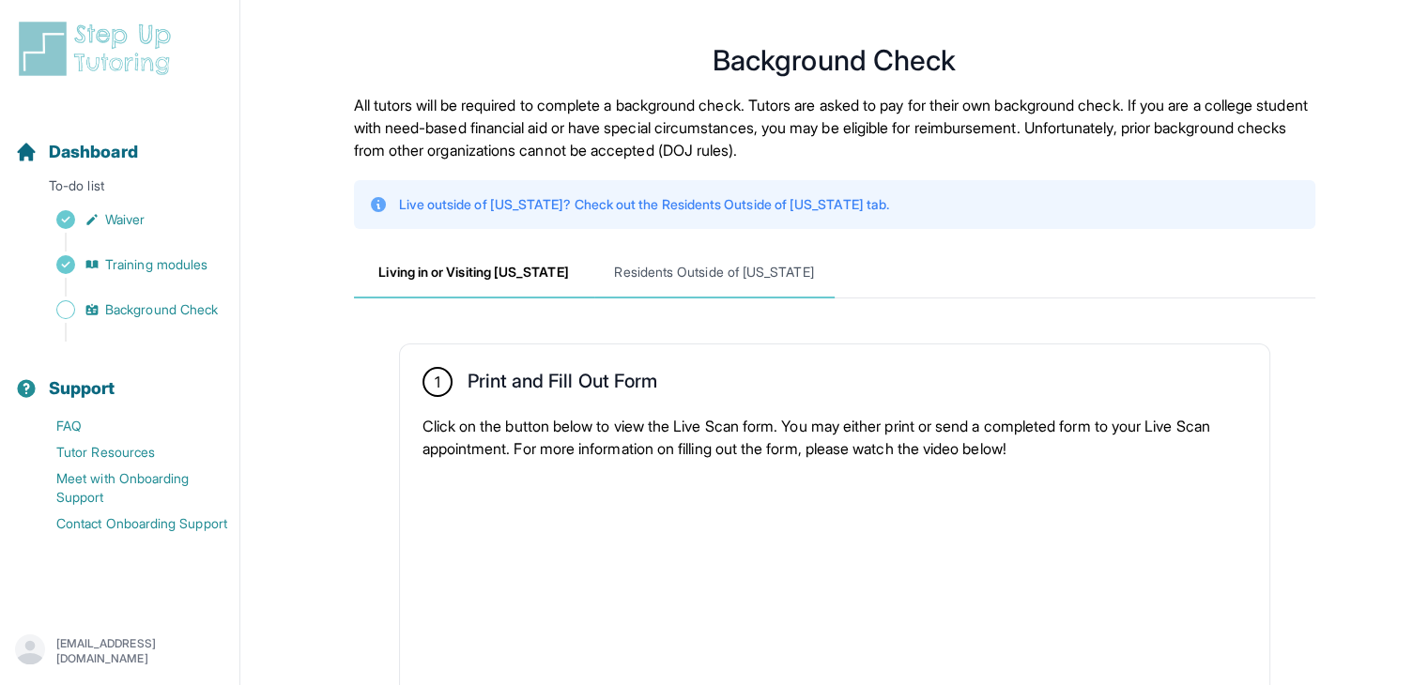
click at [655, 273] on span "Residents Outside of California" at bounding box center [714, 273] width 240 height 51
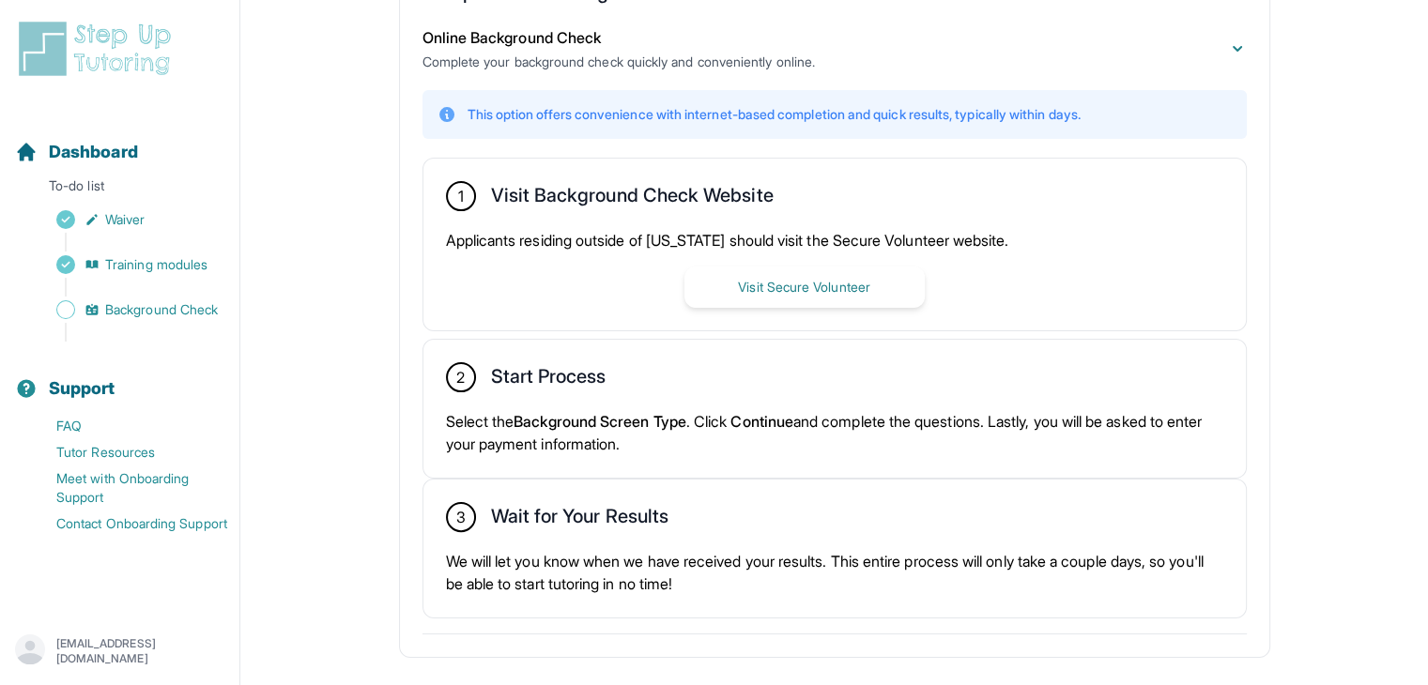
scroll to position [426, 0]
